Goal: Obtain resource: Download file/media

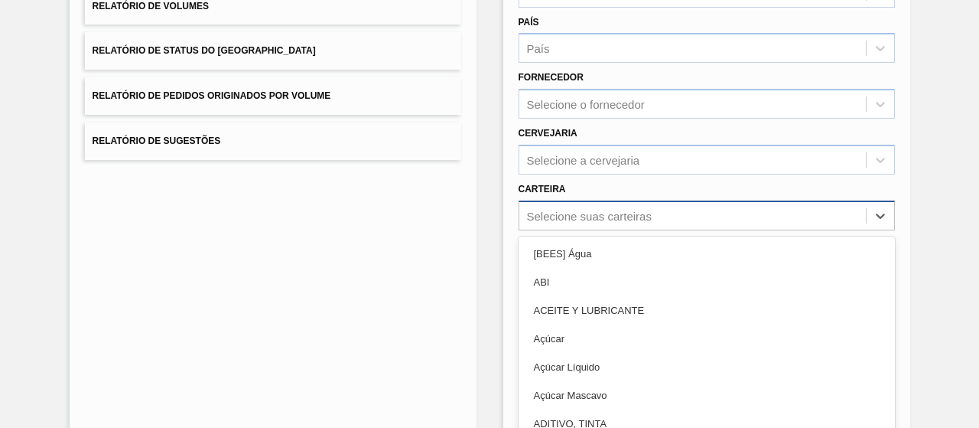
scroll to position [245, 0]
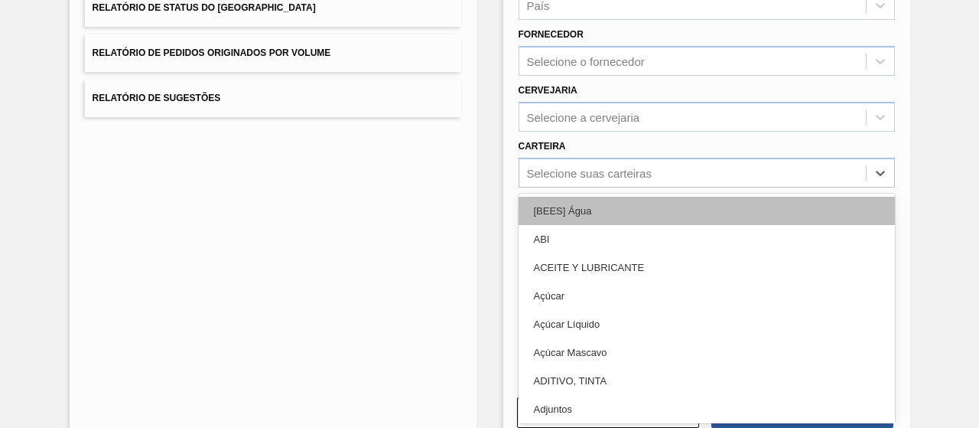
click at [593, 187] on div "option [BEES] Água focused, 1 of 101. 101 results available. Use Up and Down to…" at bounding box center [707, 173] width 376 height 30
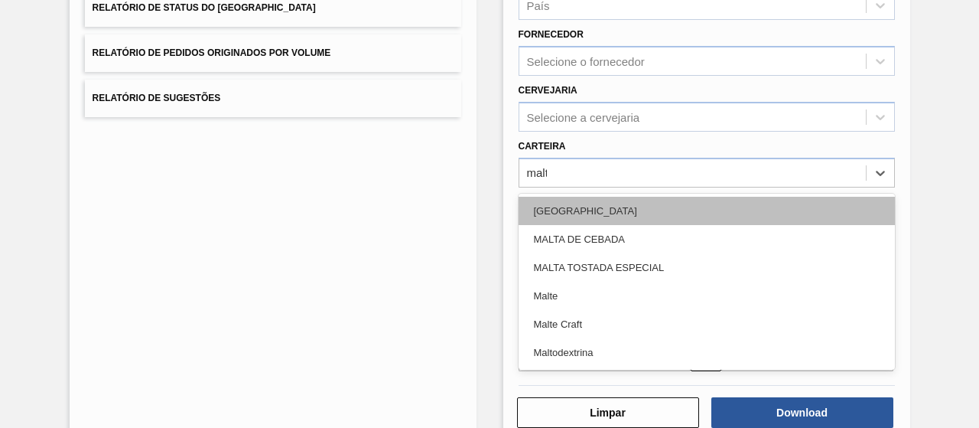
type input "malte"
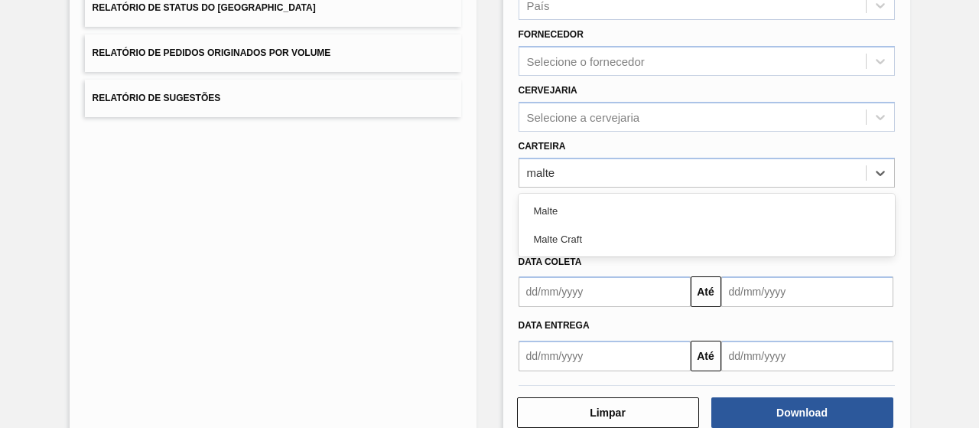
click at [572, 212] on div "Malte" at bounding box center [707, 211] width 376 height 28
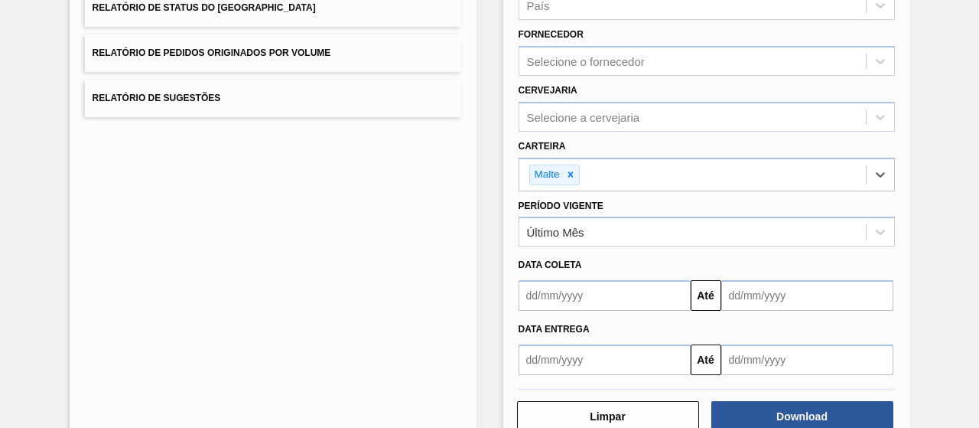
scroll to position [282, 0]
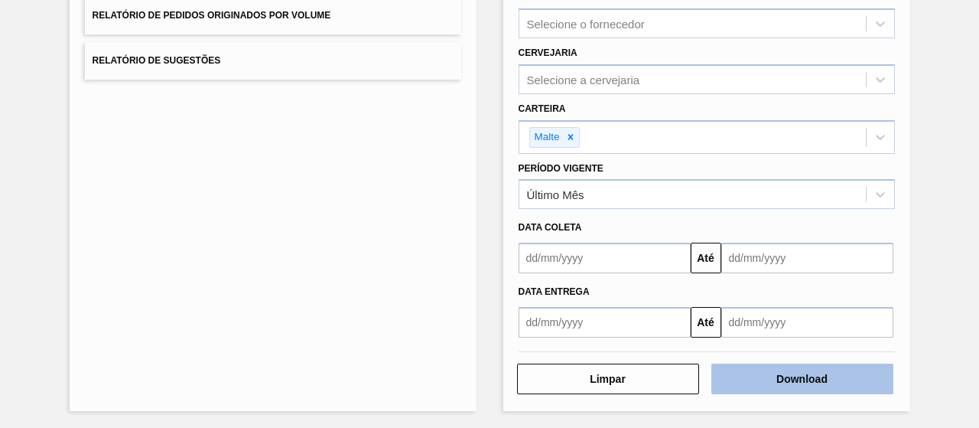
click at [803, 384] on button "Download" at bounding box center [802, 378] width 182 height 31
